Goal: Ask a question

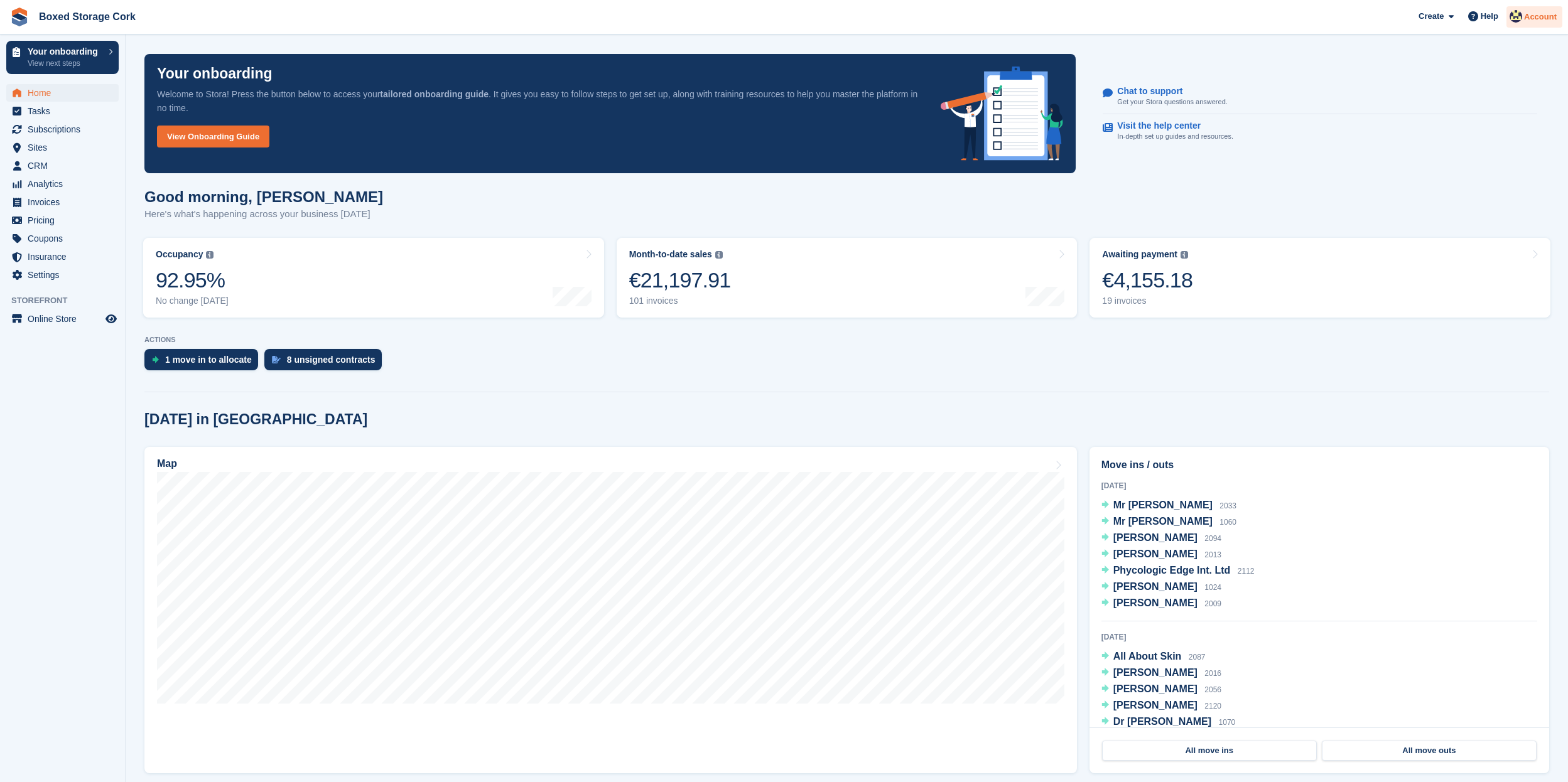
click at [1524, 20] on span "Account" at bounding box center [1540, 17] width 33 height 13
click at [1463, 97] on div "Account & Billing" at bounding box center [1463, 95] width 74 height 13
click at [1526, 15] on span "Account" at bounding box center [1540, 17] width 33 height 13
click at [1463, 110] on div "Edit Profile" at bounding box center [1449, 111] width 46 height 13
click at [1145, 93] on p "Chat to support" at bounding box center [1167, 91] width 100 height 11
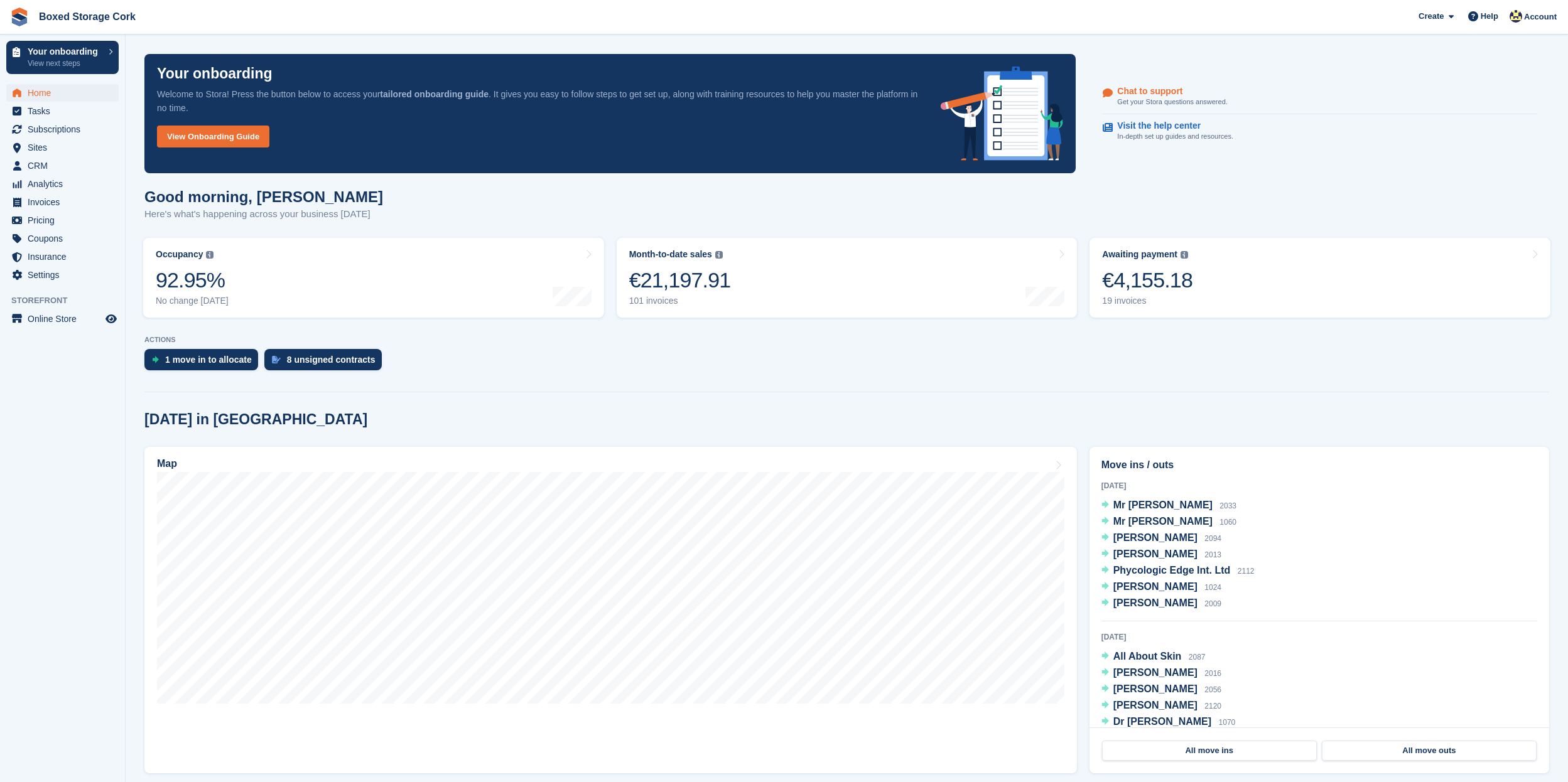
click at [1148, 90] on p "Chat to support" at bounding box center [1167, 91] width 100 height 11
click at [1155, 95] on p "Chat to support" at bounding box center [1167, 91] width 100 height 11
click at [1156, 93] on p "Chat to support" at bounding box center [1167, 91] width 100 height 11
click at [1158, 93] on p "Chat to support" at bounding box center [1167, 91] width 100 height 11
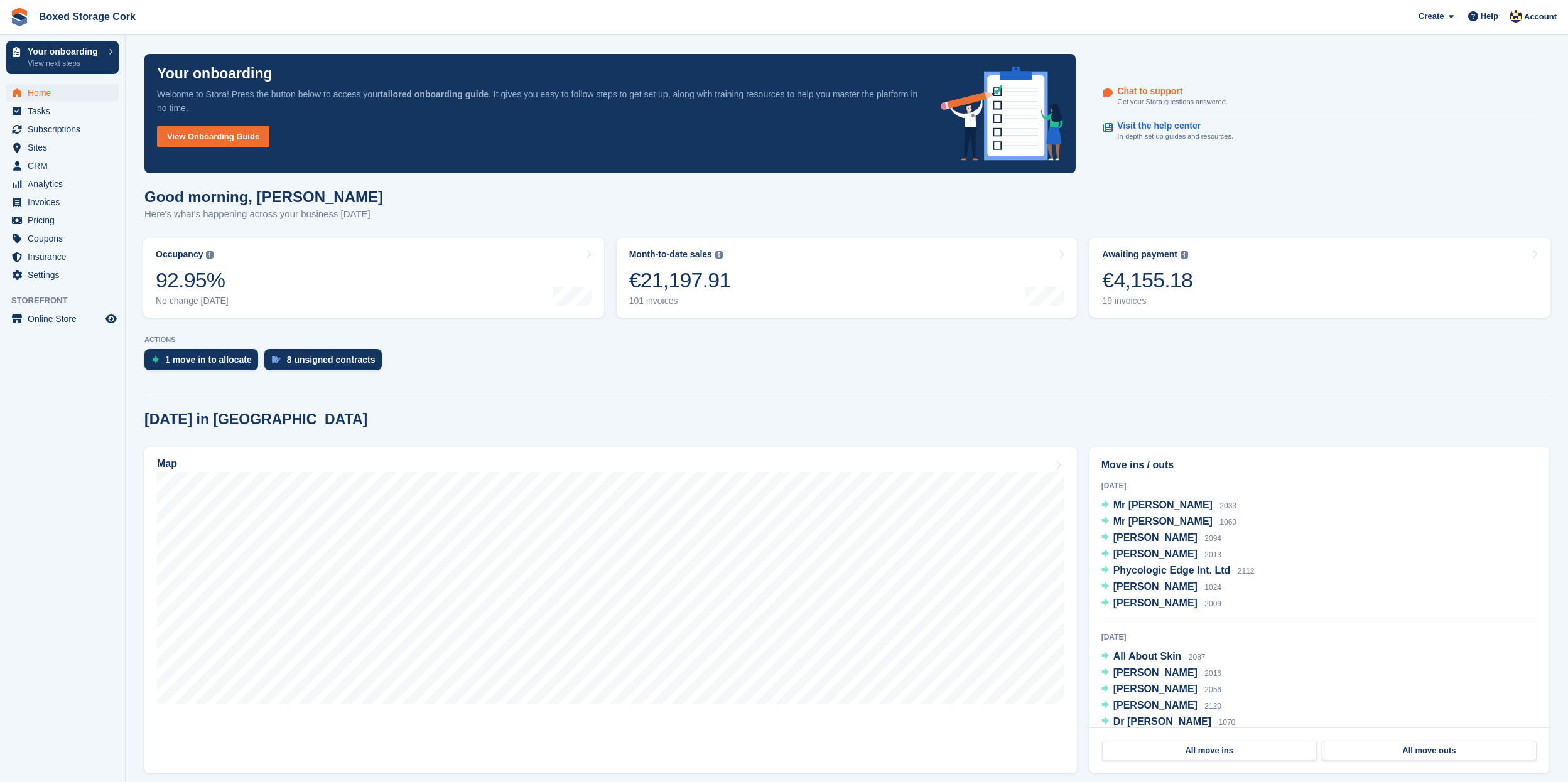
click at [1158, 93] on p "Chat to support" at bounding box center [1167, 91] width 100 height 11
click at [1158, 87] on p "Chat to support" at bounding box center [1167, 91] width 100 height 11
click at [1146, 89] on p "Chat to support" at bounding box center [1167, 91] width 100 height 11
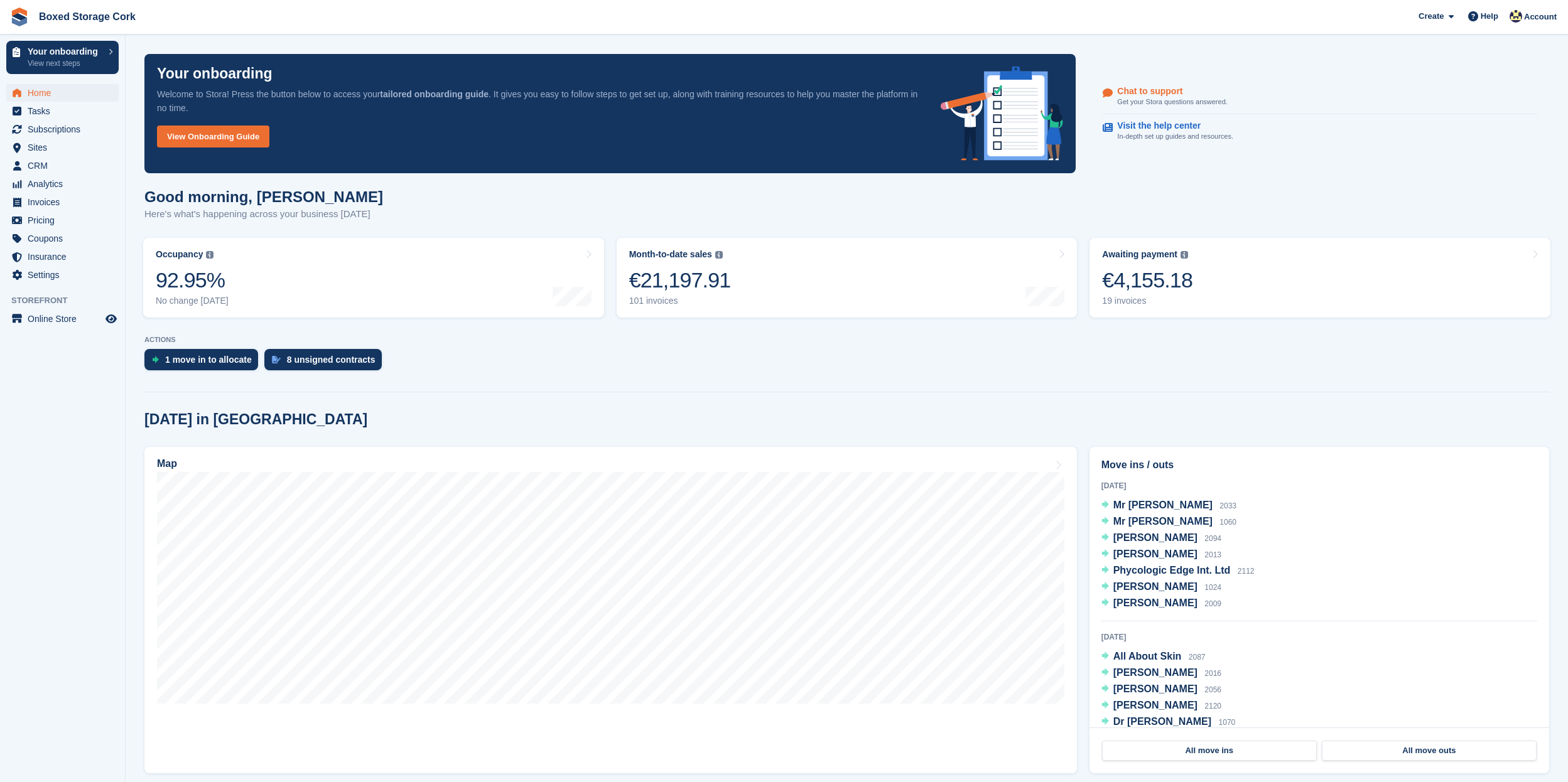
click at [1146, 89] on p "Chat to support" at bounding box center [1167, 91] width 100 height 11
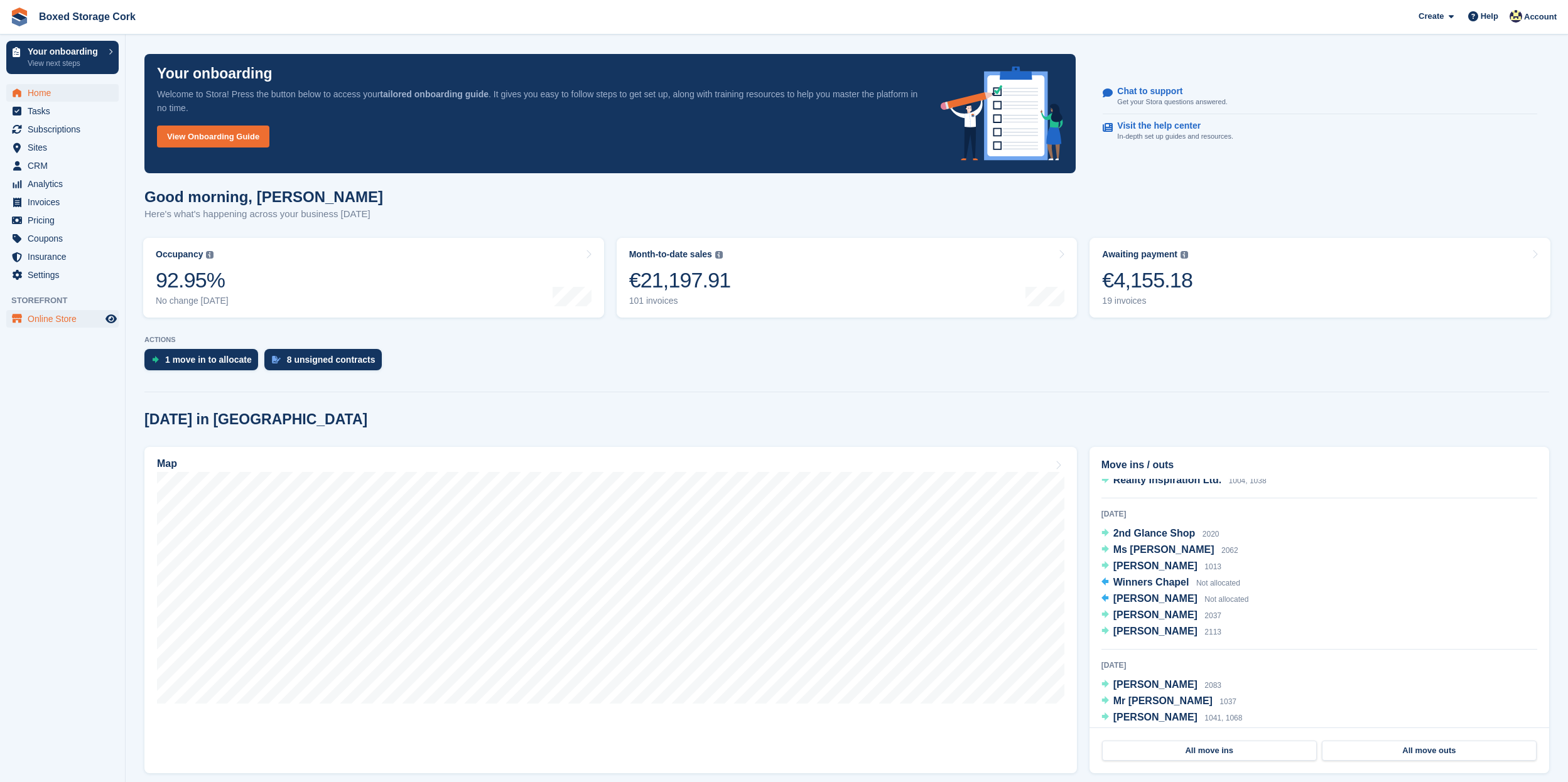
click at [24, 314] on link "Online Store" at bounding box center [62, 318] width 112 height 17
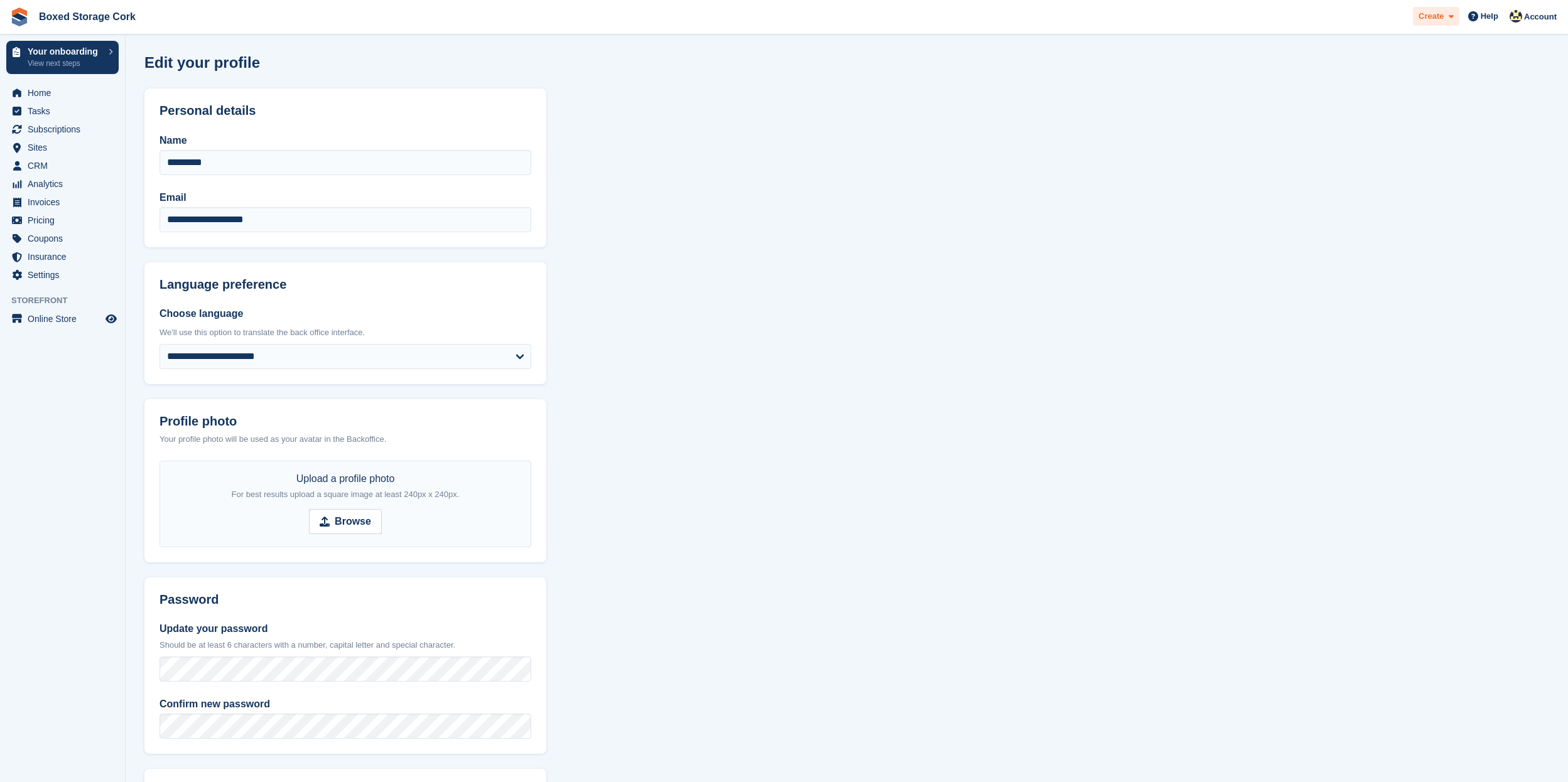
click at [1441, 20] on span "Create" at bounding box center [1431, 16] width 25 height 13
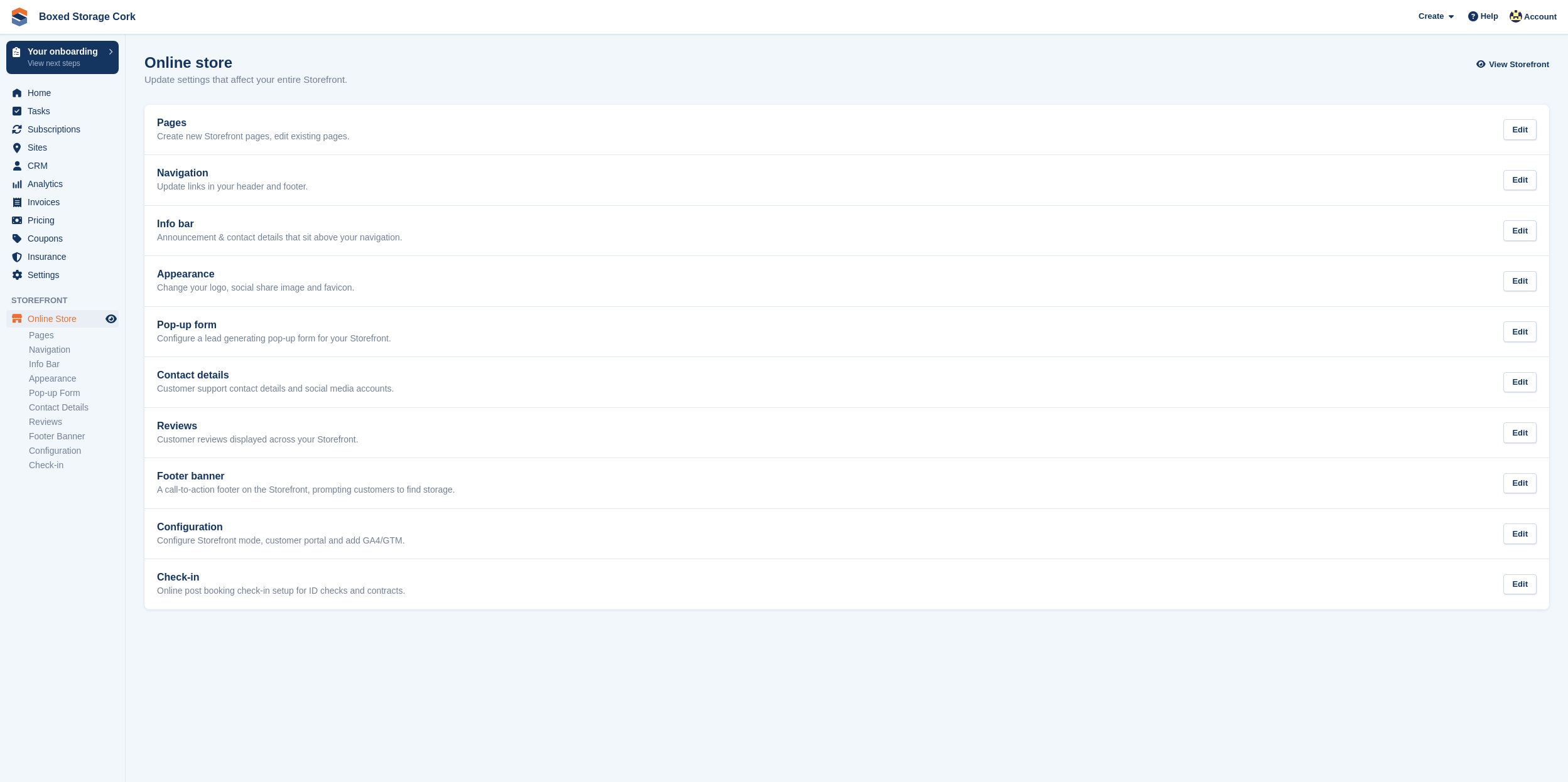
click at [39, 313] on span "Online Store" at bounding box center [64, 318] width 75 height 17
click at [58, 97] on span "Home" at bounding box center [64, 92] width 75 height 17
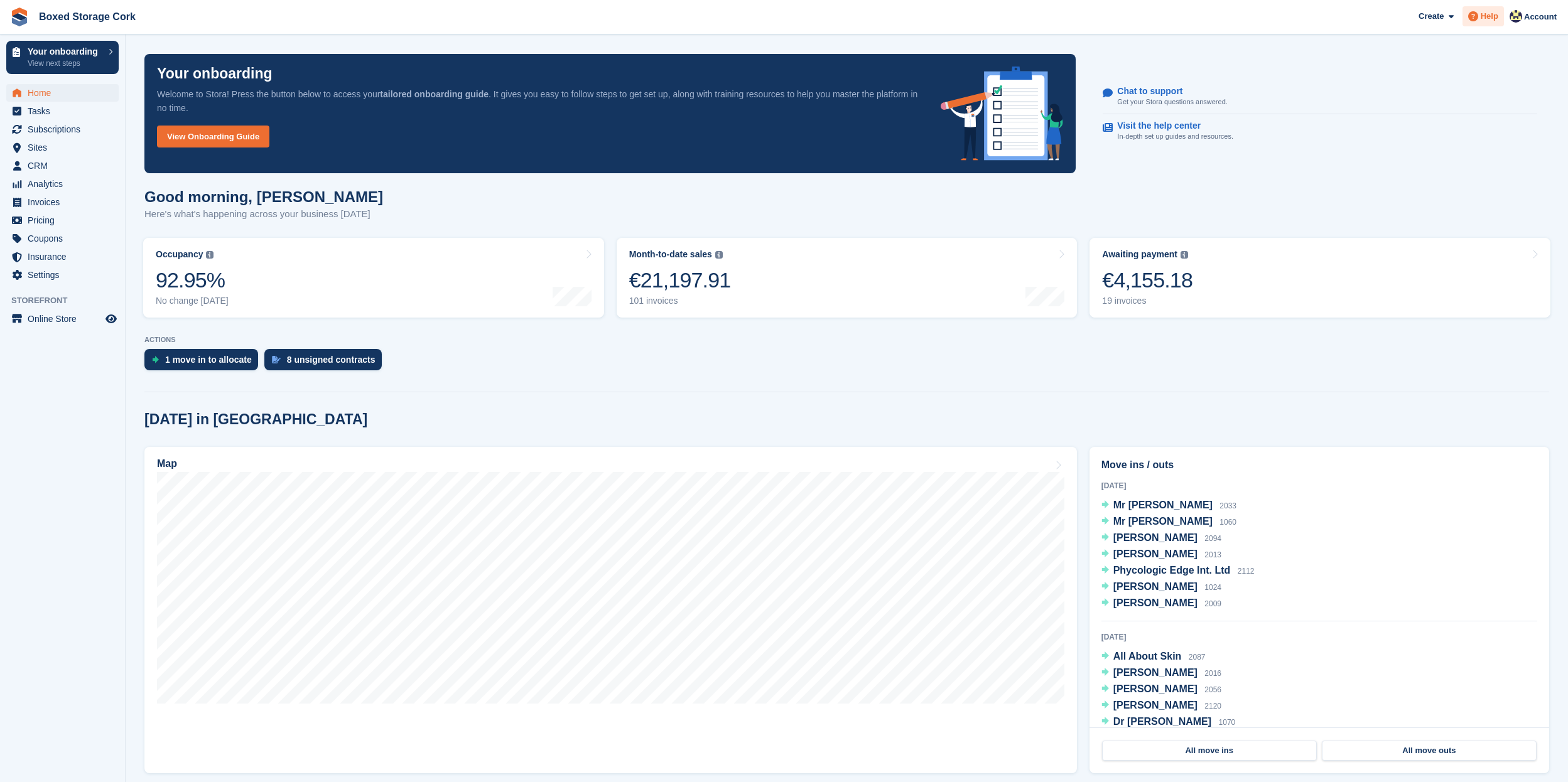
click at [1472, 14] on icon at bounding box center [1472, 16] width 10 height 10
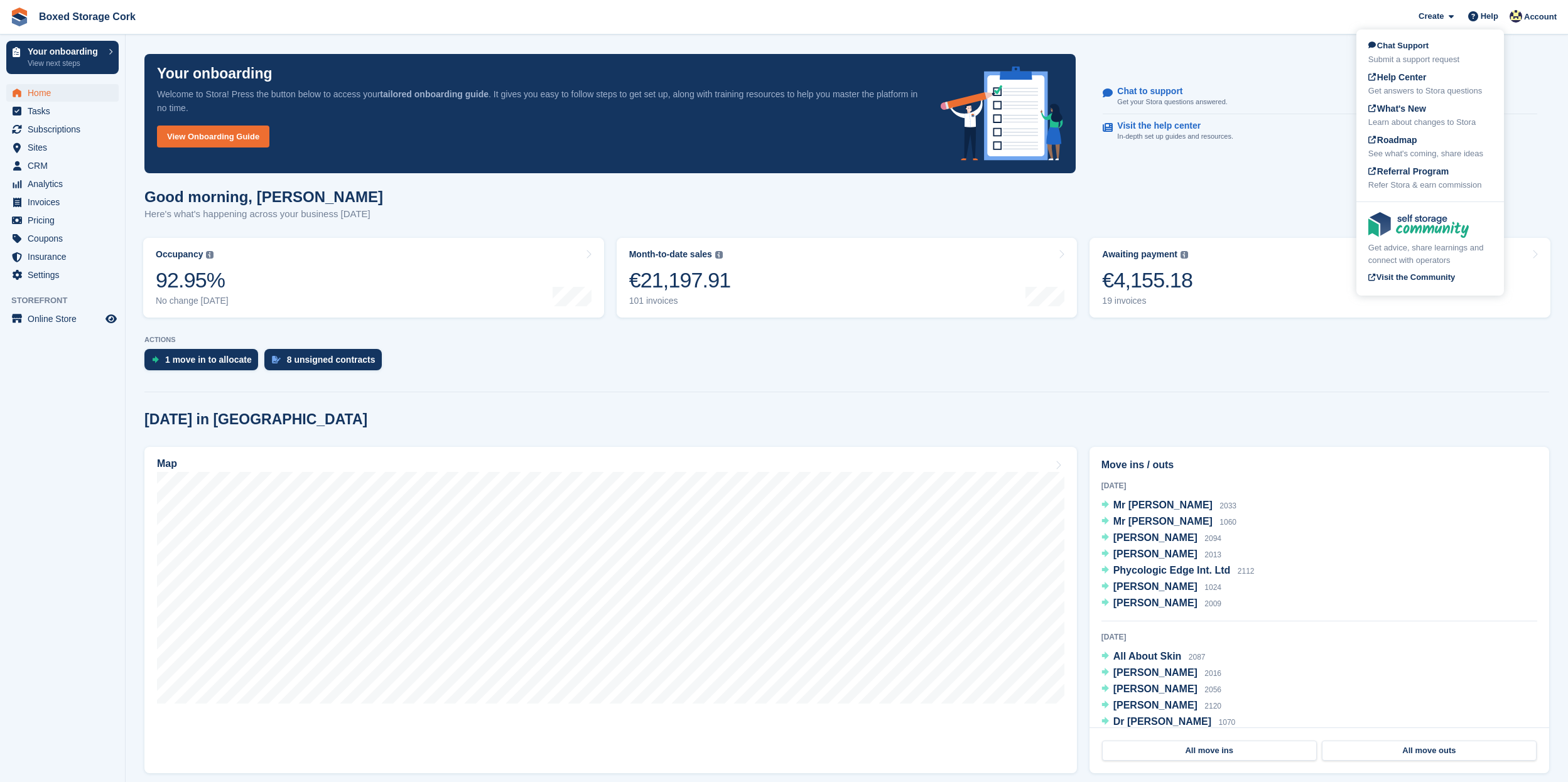
click at [1397, 49] on span "Chat Support" at bounding box center [1397, 45] width 60 height 9
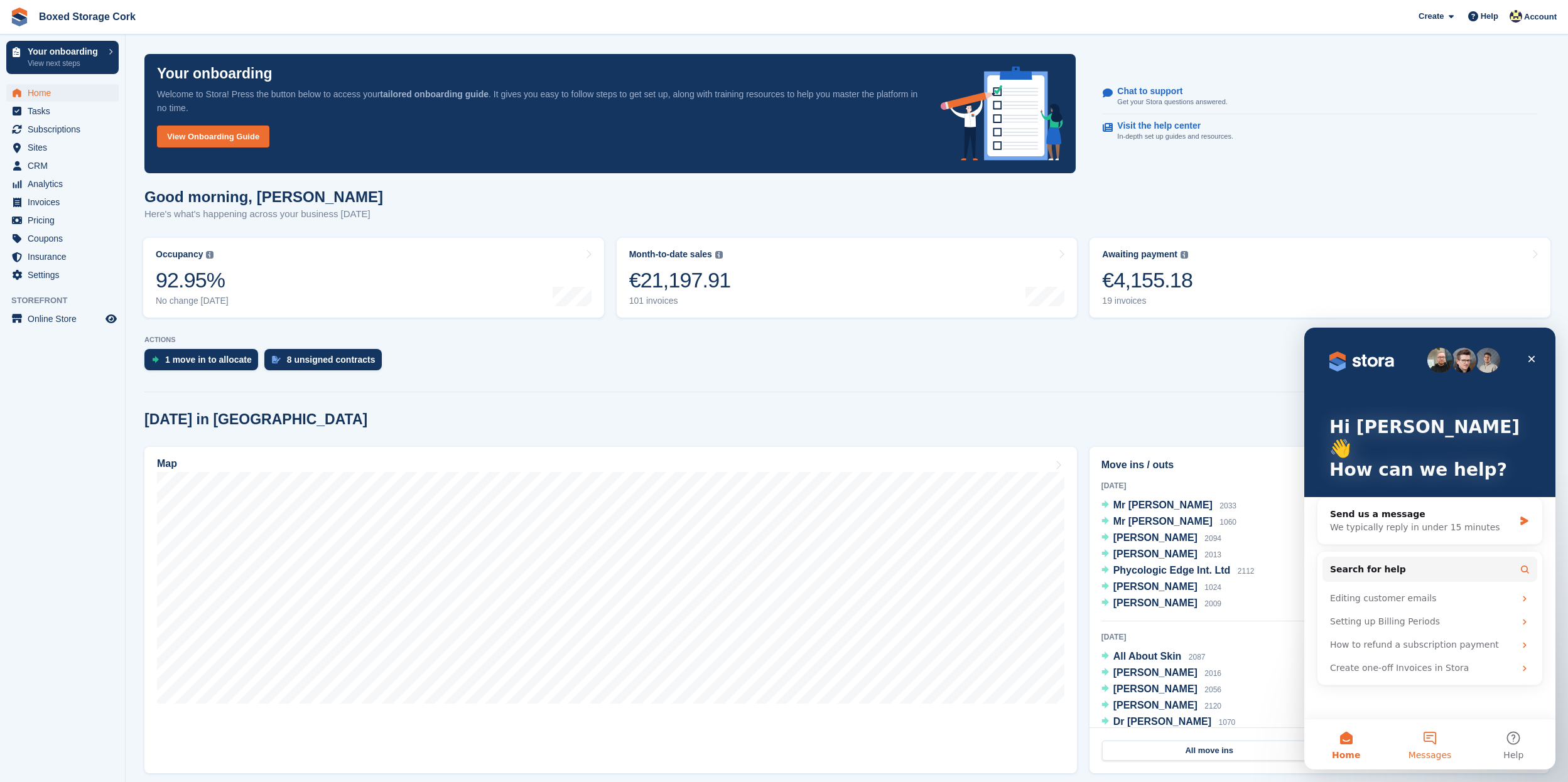
click at [1426, 741] on button "Messages" at bounding box center [1429, 744] width 83 height 50
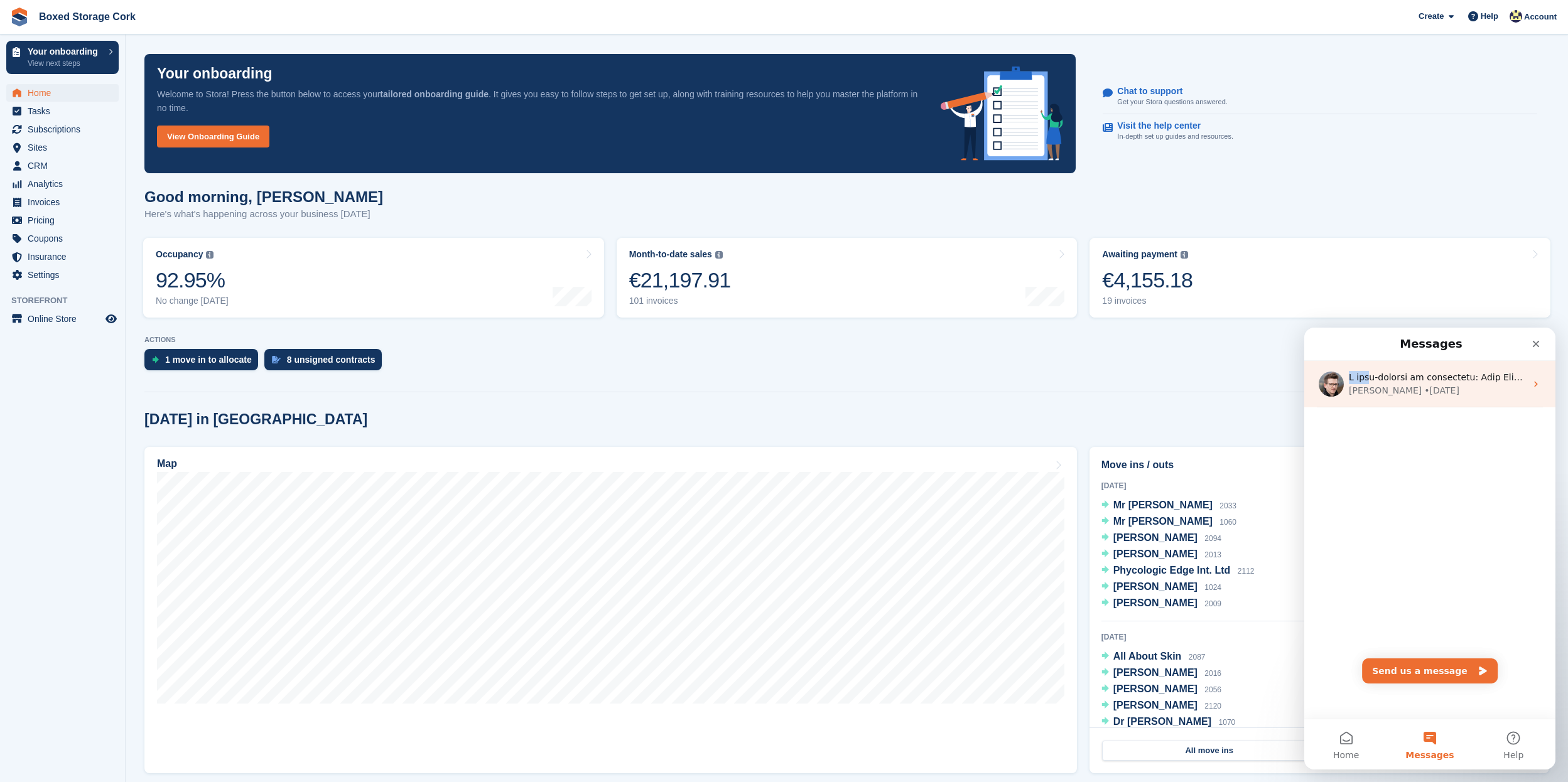
drag, startPoint x: 1375, startPoint y: 367, endPoint x: 1372, endPoint y: 378, distance: 11.4
click at [1375, 374] on div "Steven • 5w ago" at bounding box center [1429, 383] width 251 height 46
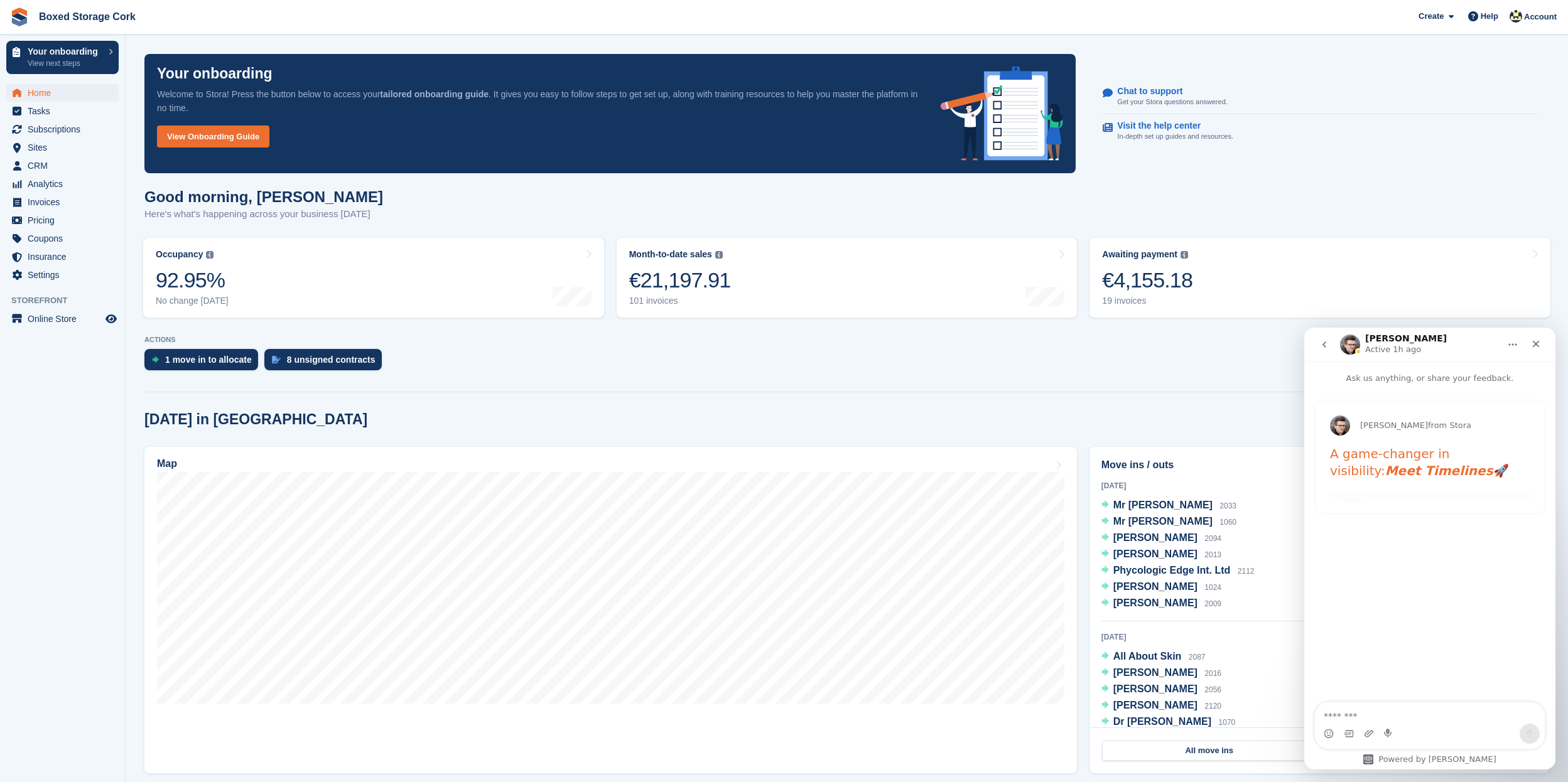
click at [1328, 345] on icon "go back" at bounding box center [1324, 344] width 10 height 10
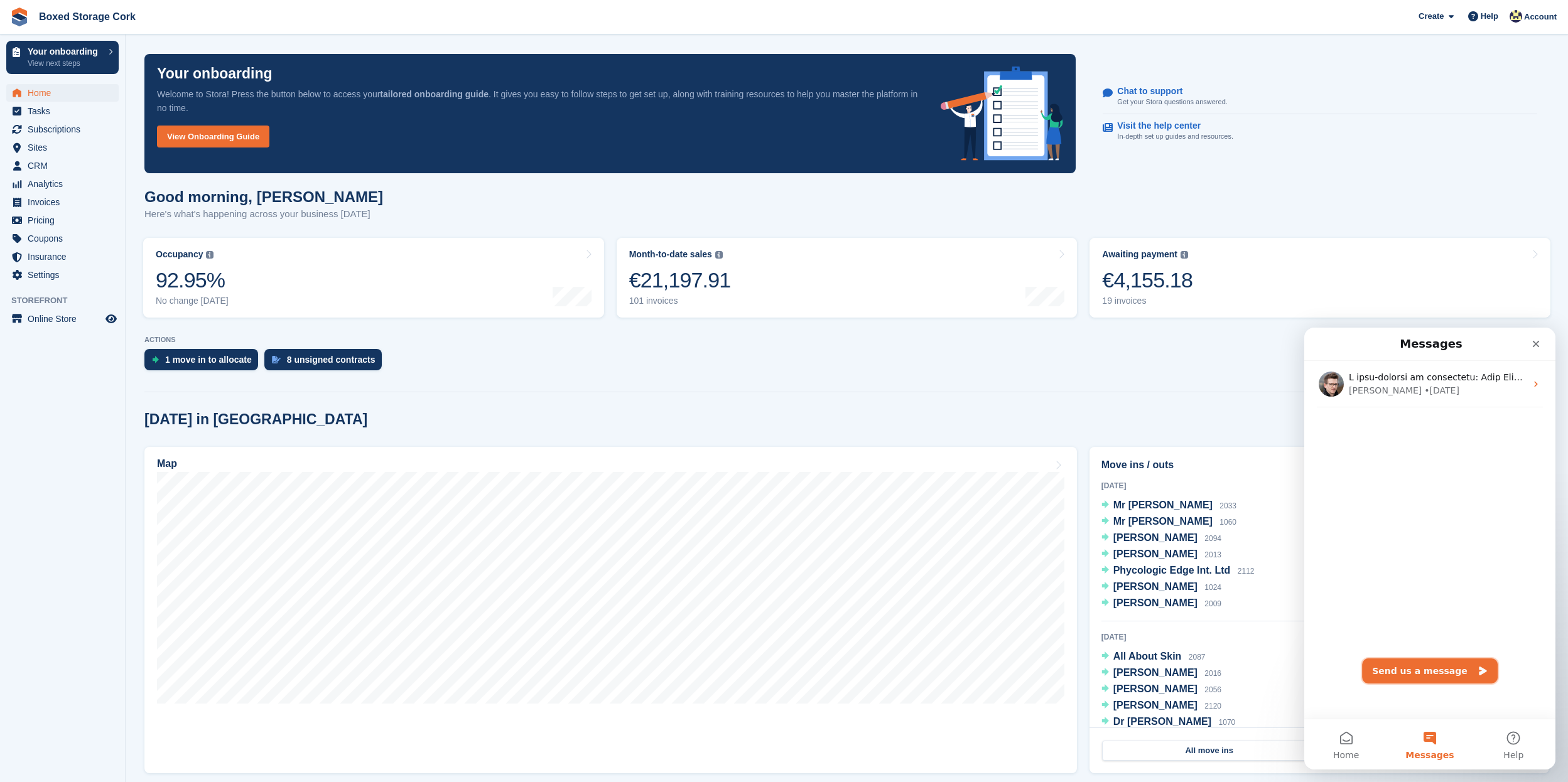
click at [1430, 672] on button "Send us a message" at bounding box center [1429, 671] width 136 height 25
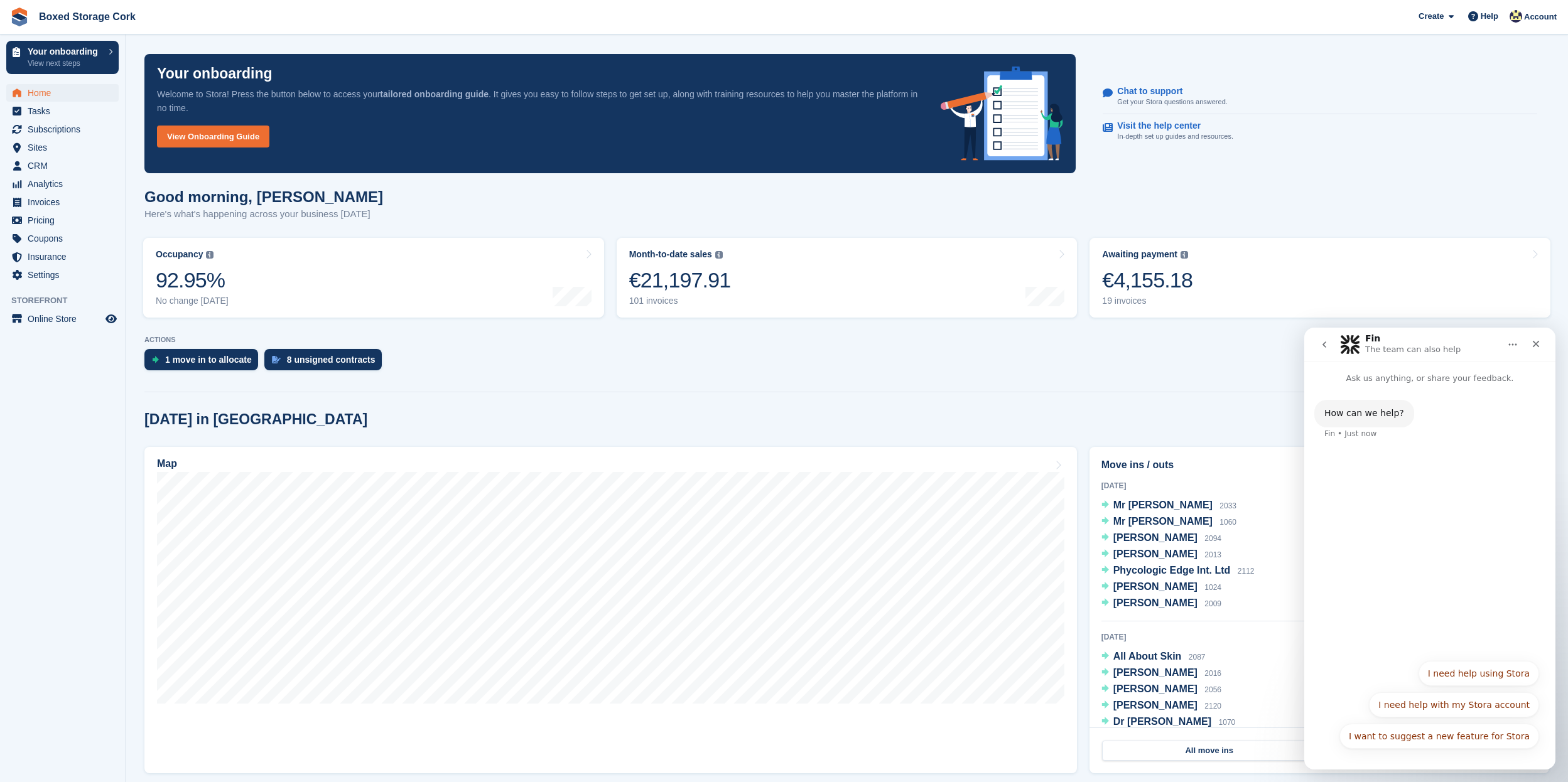
click at [1373, 518] on div "How can we help? Fin • Just now" at bounding box center [1429, 519] width 251 height 268
click at [1365, 477] on div "How can we help? Fin • Just now" at bounding box center [1429, 519] width 251 height 268
click at [1381, 377] on p "Ask us anything, or share your feedback." at bounding box center [1429, 373] width 251 height 23
click at [1378, 378] on p "Ask us anything, or share your feedback." at bounding box center [1429, 373] width 251 height 23
click at [1326, 348] on icon "go back" at bounding box center [1324, 344] width 10 height 10
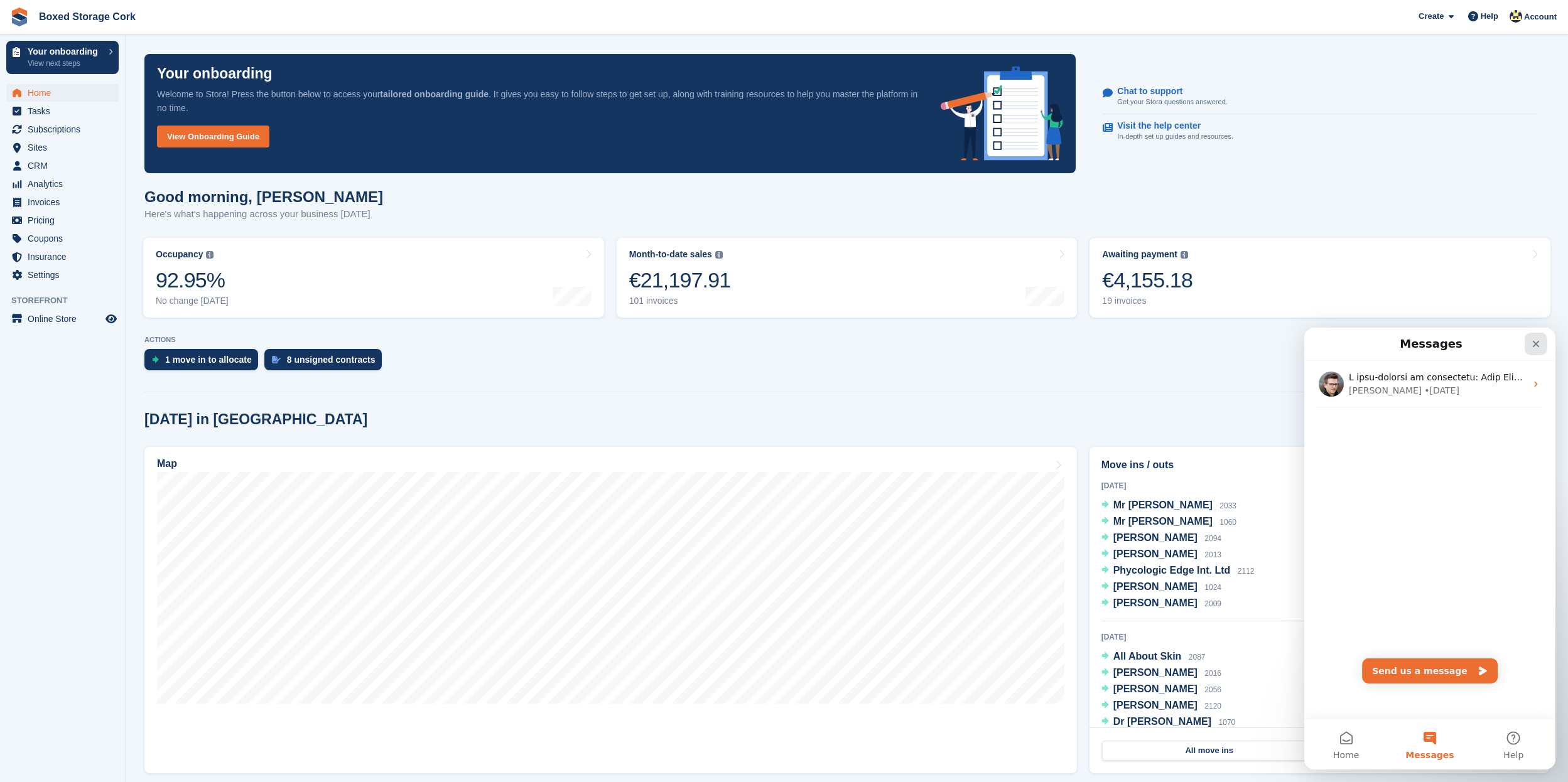
click at [1535, 343] on icon "Close" at bounding box center [1535, 344] width 7 height 7
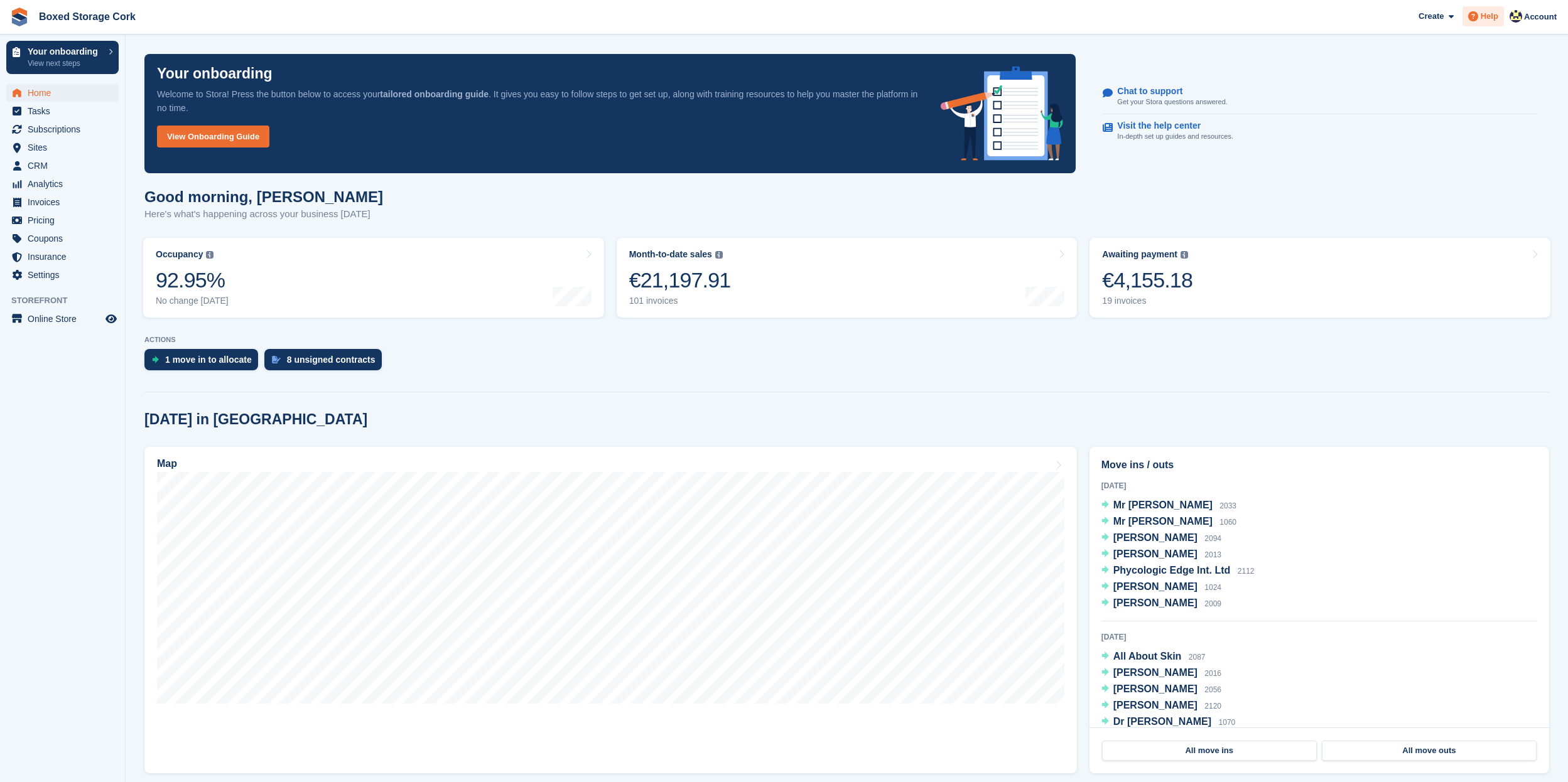
click at [1478, 12] on span at bounding box center [1473, 17] width 15 height 15
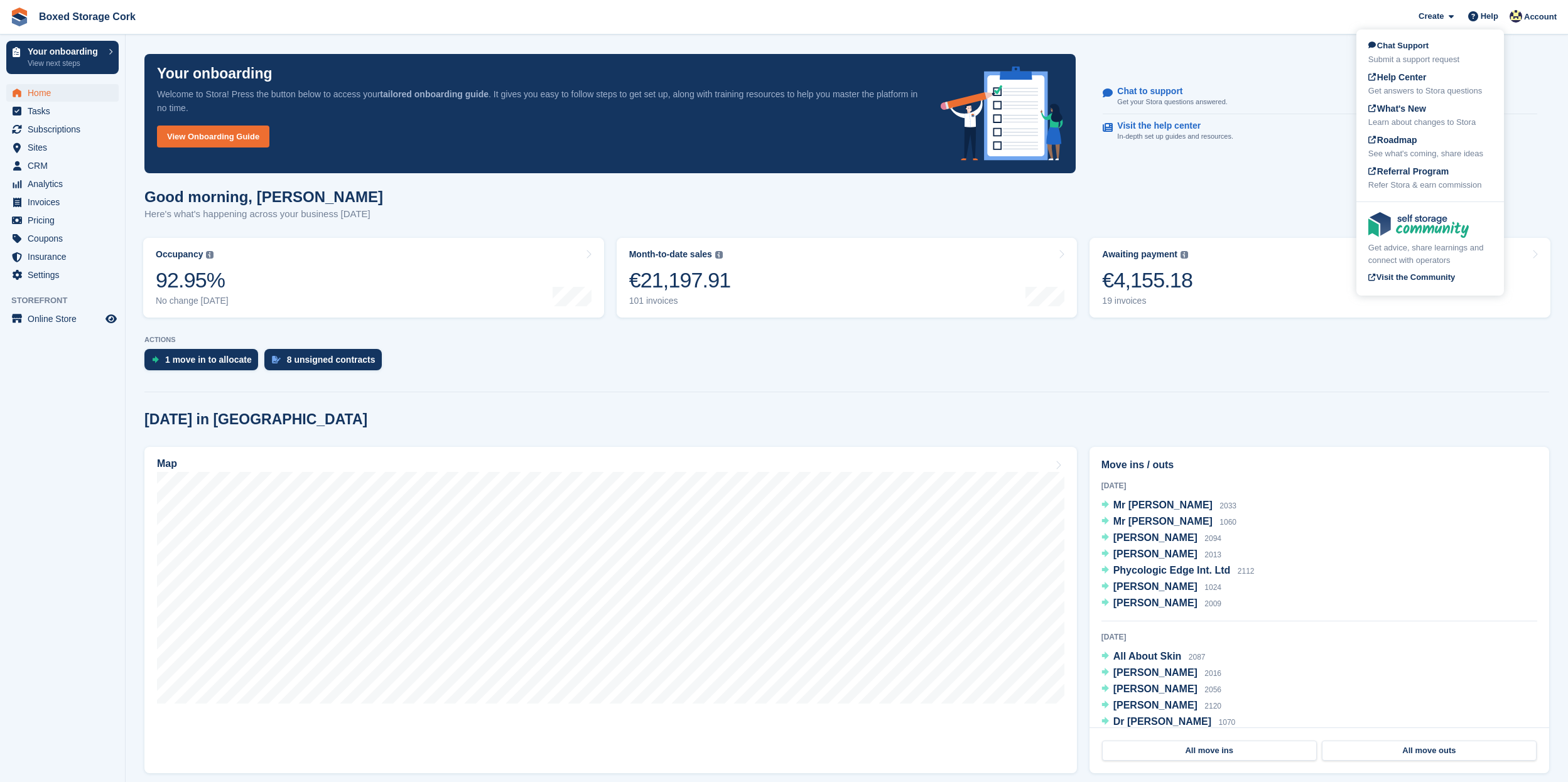
click at [1419, 45] on span "Chat Support" at bounding box center [1397, 45] width 60 height 9
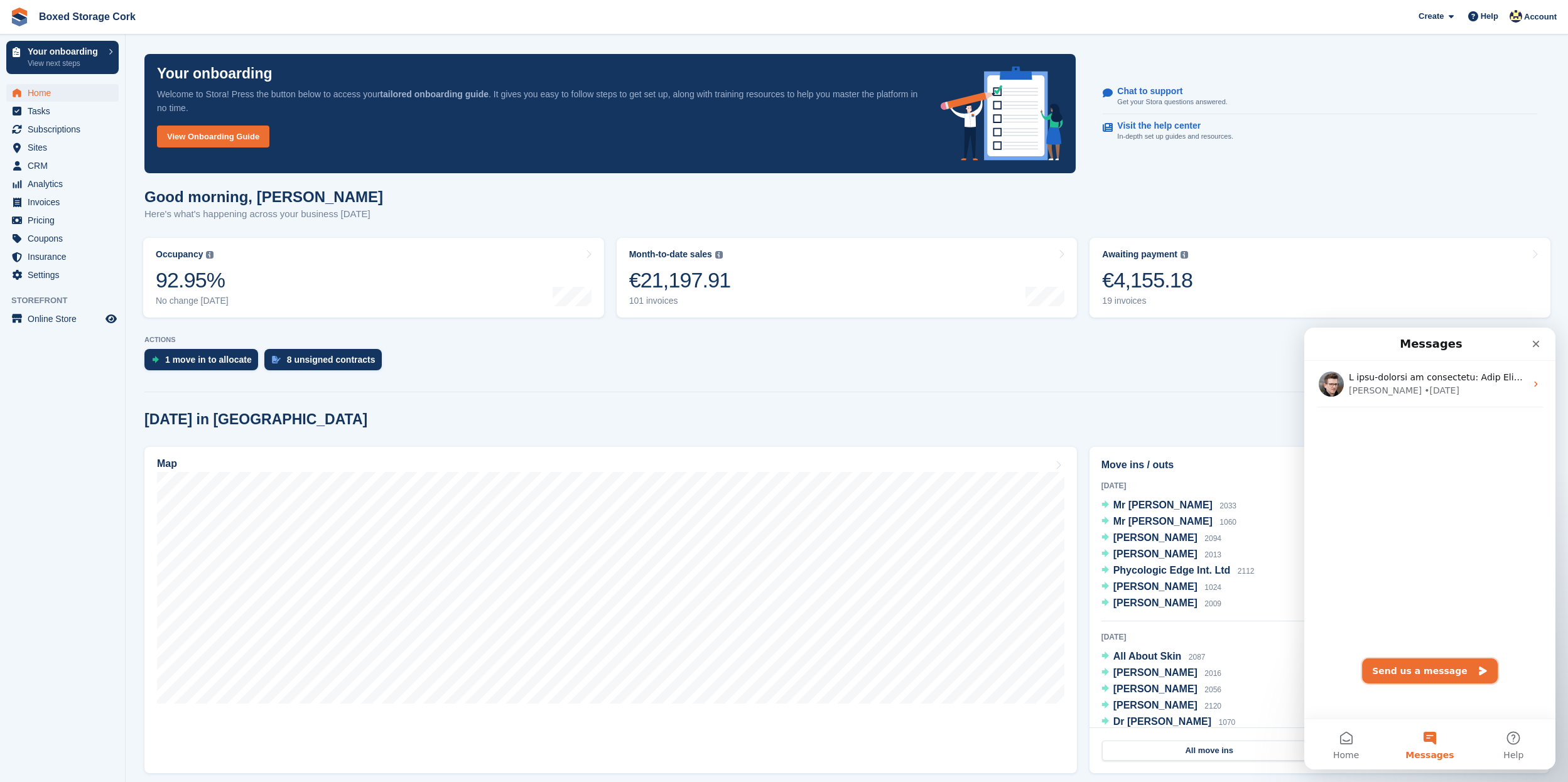
click at [1400, 674] on button "Send us a message" at bounding box center [1429, 671] width 136 height 25
